Goal: Browse casually: Explore the website without a specific task or goal

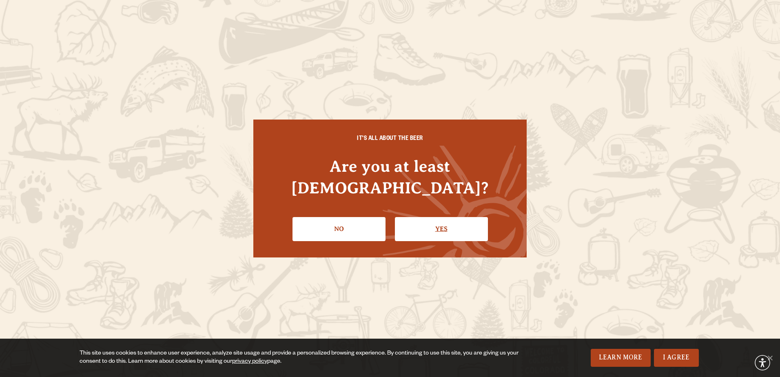
click at [470, 220] on link "Yes" at bounding box center [441, 229] width 93 height 24
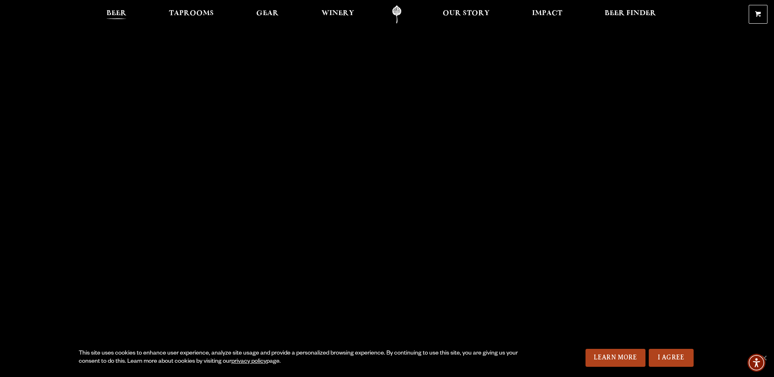
click at [115, 11] on span "Beer" at bounding box center [116, 13] width 20 height 7
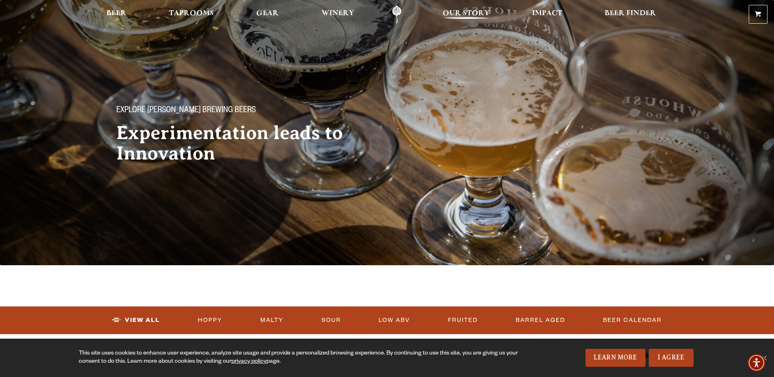
click at [450, 8] on link "Our Story" at bounding box center [465, 14] width 57 height 18
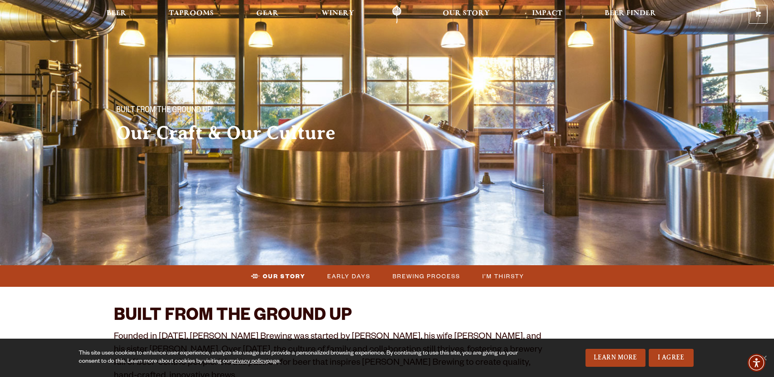
click at [535, 10] on span "Impact" at bounding box center [547, 13] width 30 height 7
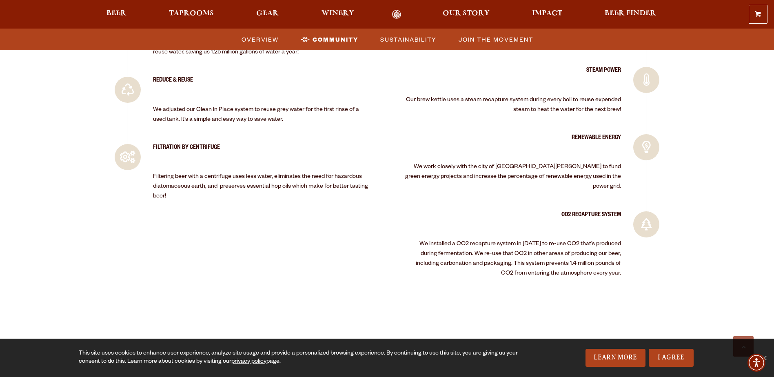
scroll to position [1468, 0]
